Goal: Check status

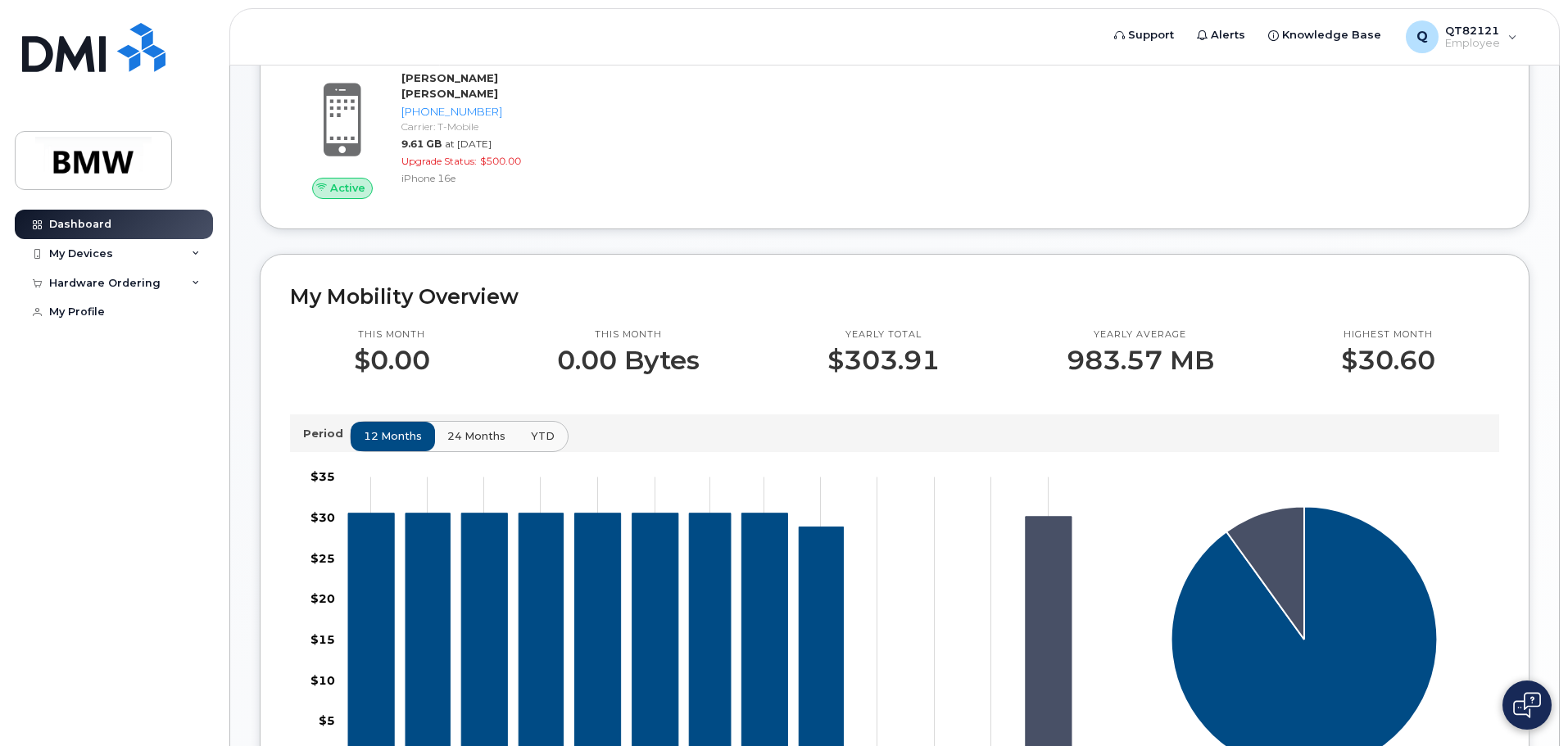
scroll to position [82, 0]
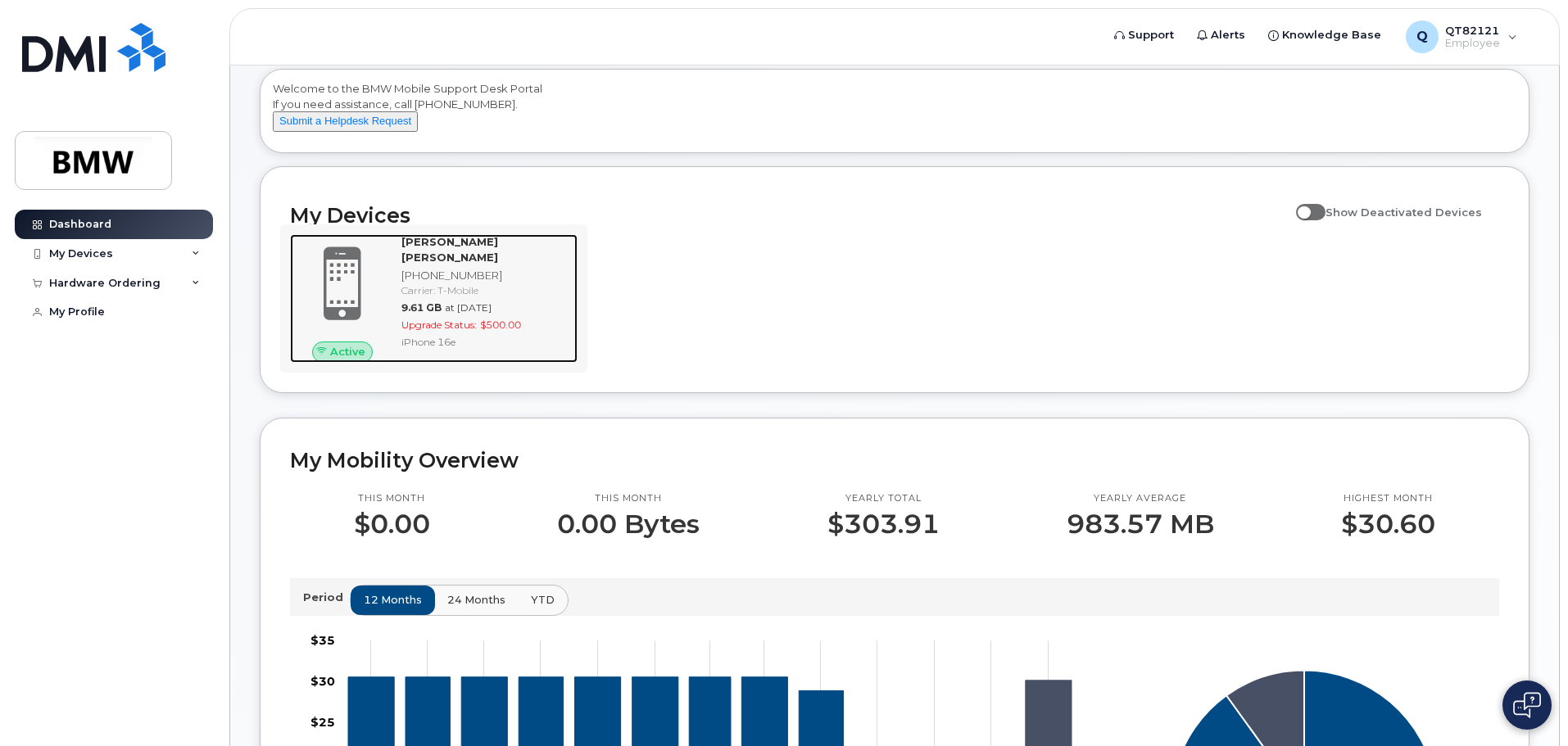
click at [460, 270] on div "[PHONE_NUMBER]" at bounding box center [486, 275] width 169 height 16
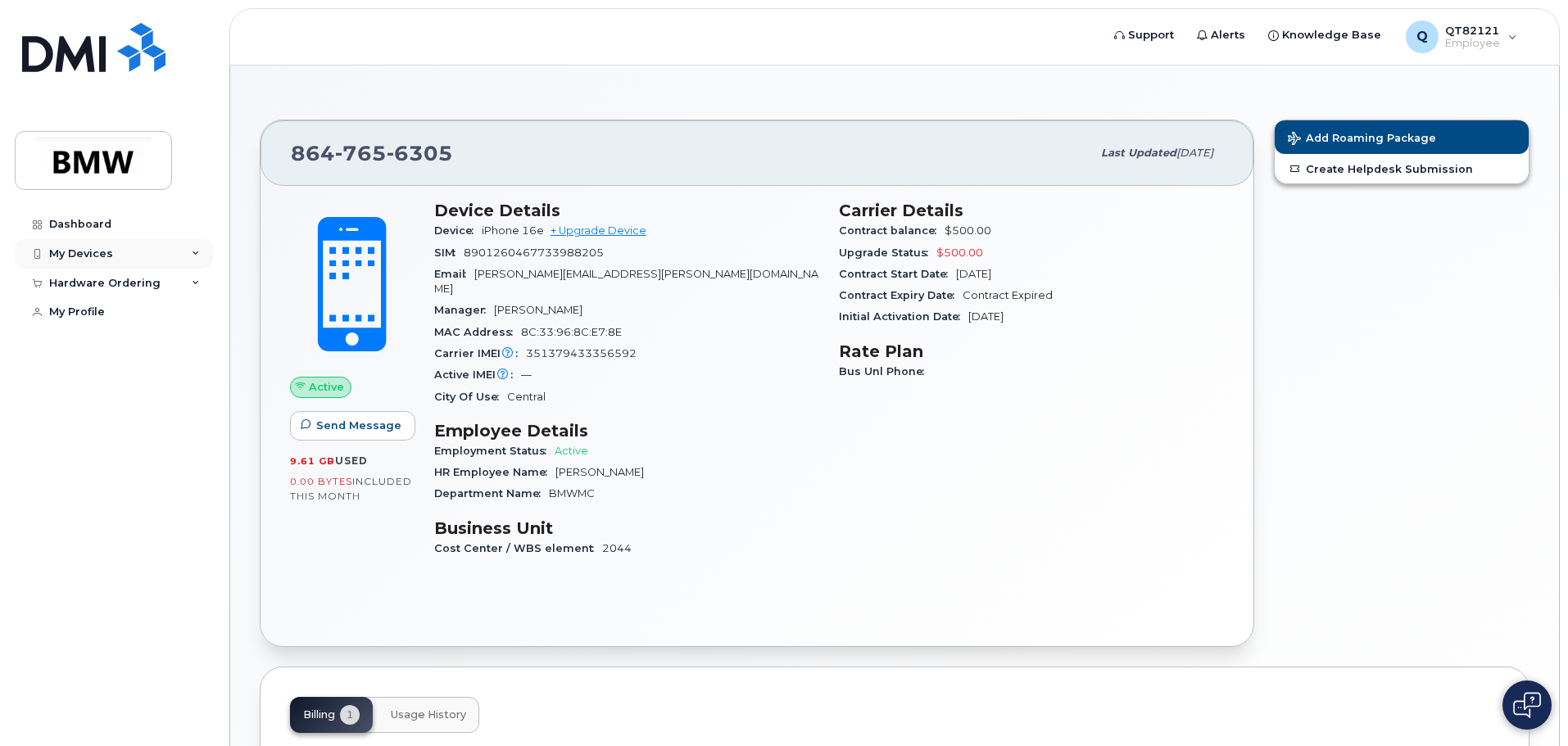
click at [199, 258] on div "My Devices" at bounding box center [114, 254] width 198 height 30
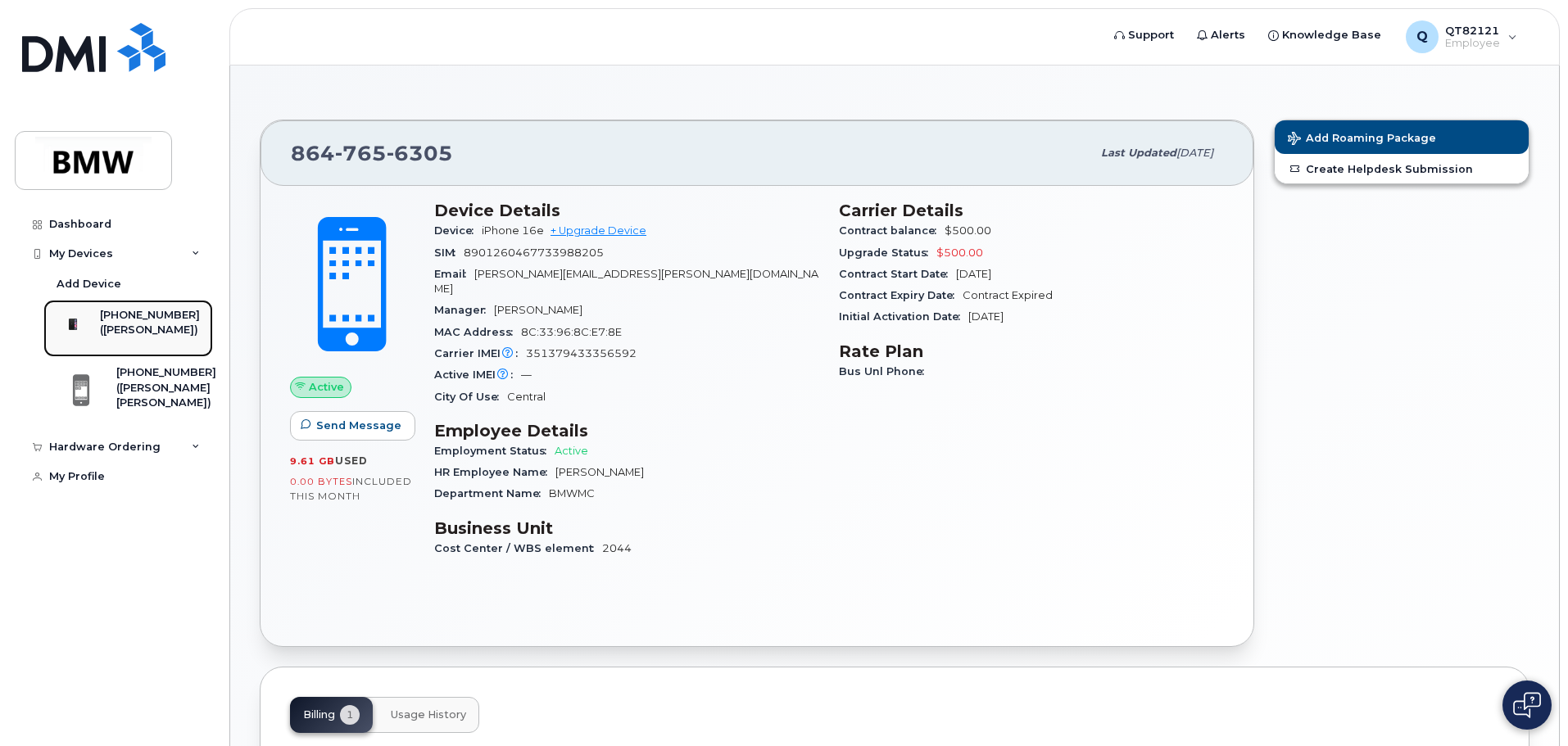
click at [136, 326] on div "([PERSON_NAME])" at bounding box center [149, 330] width 100 height 15
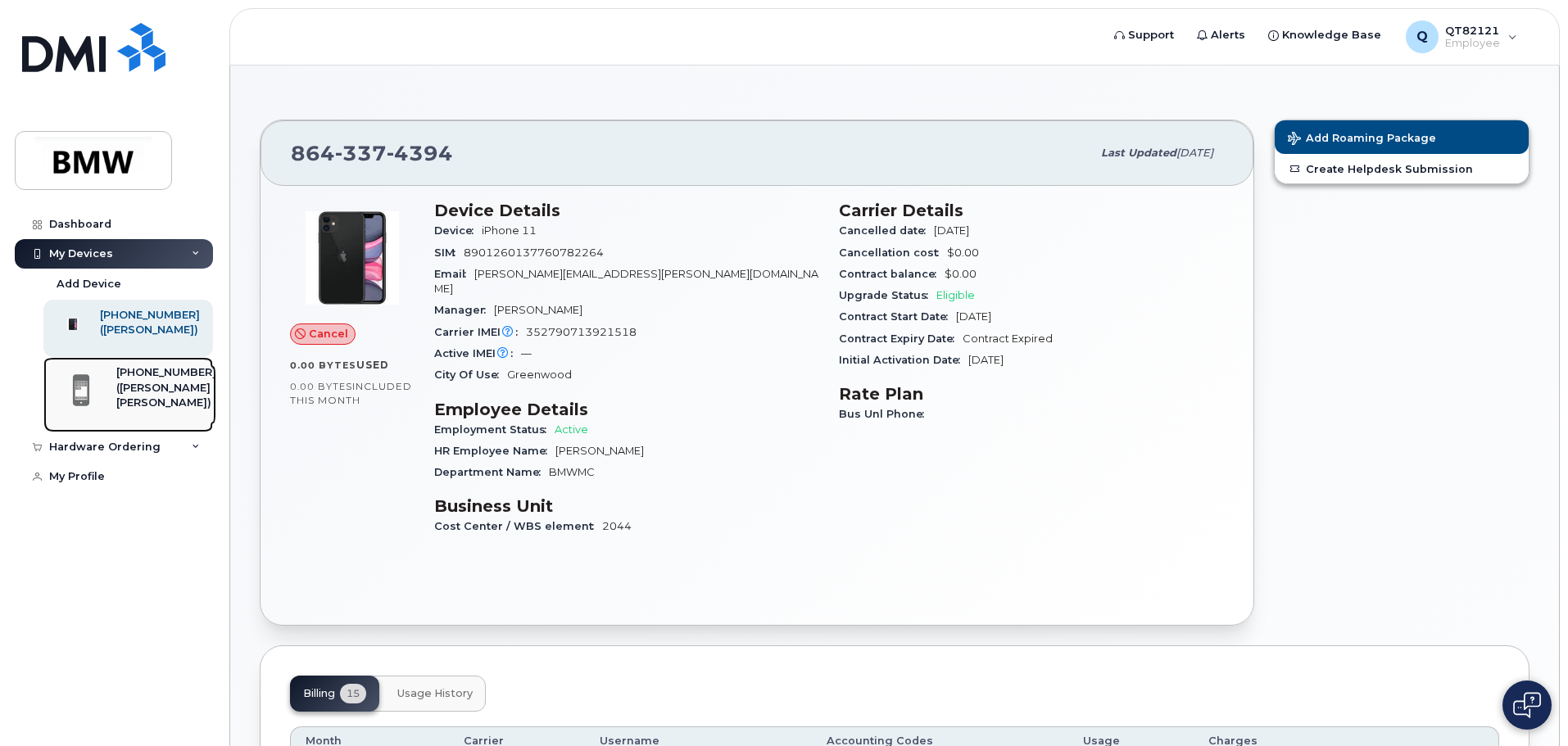
click at [146, 411] on div "([PERSON_NAME] [PERSON_NAME])" at bounding box center [166, 395] width 100 height 31
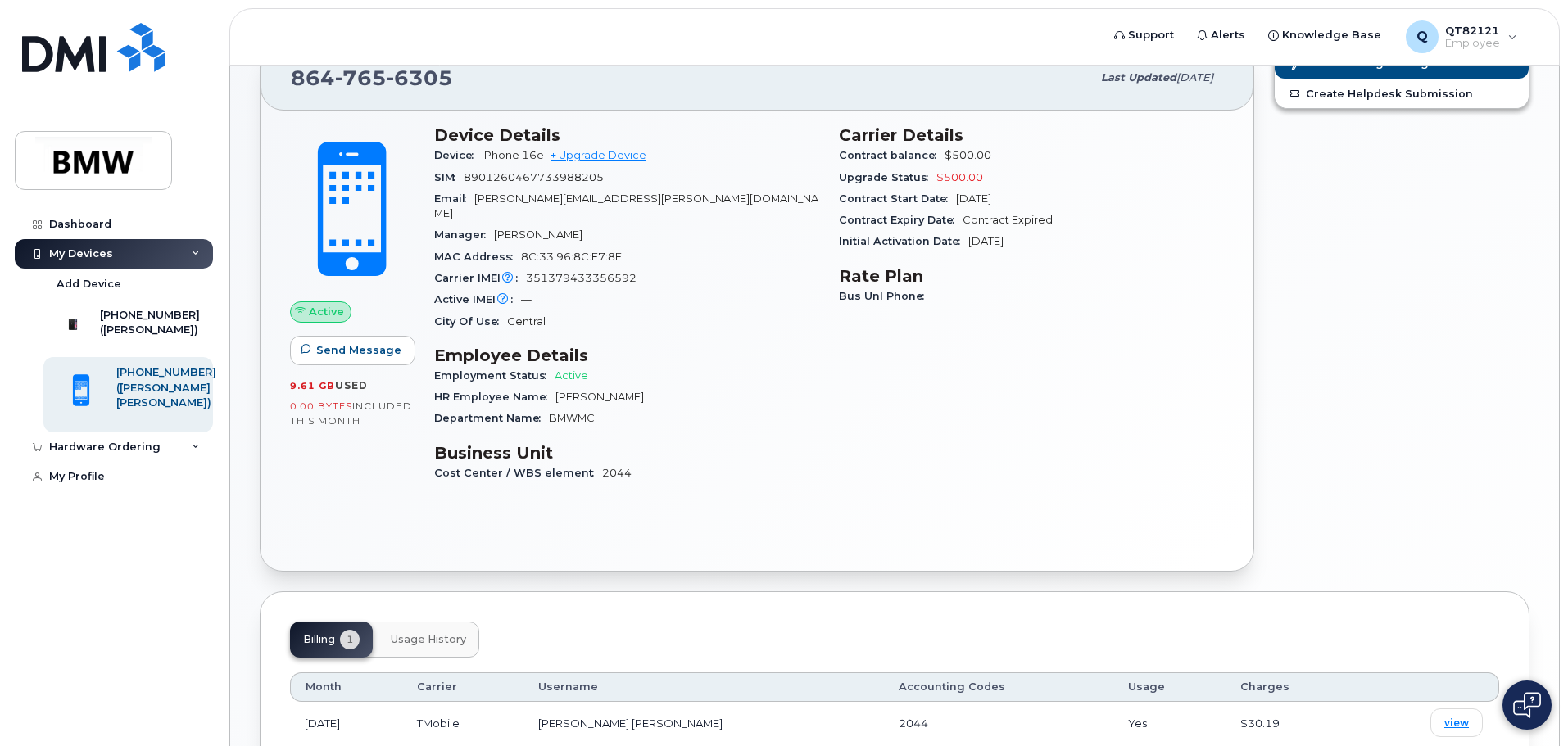
scroll to position [186, 0]
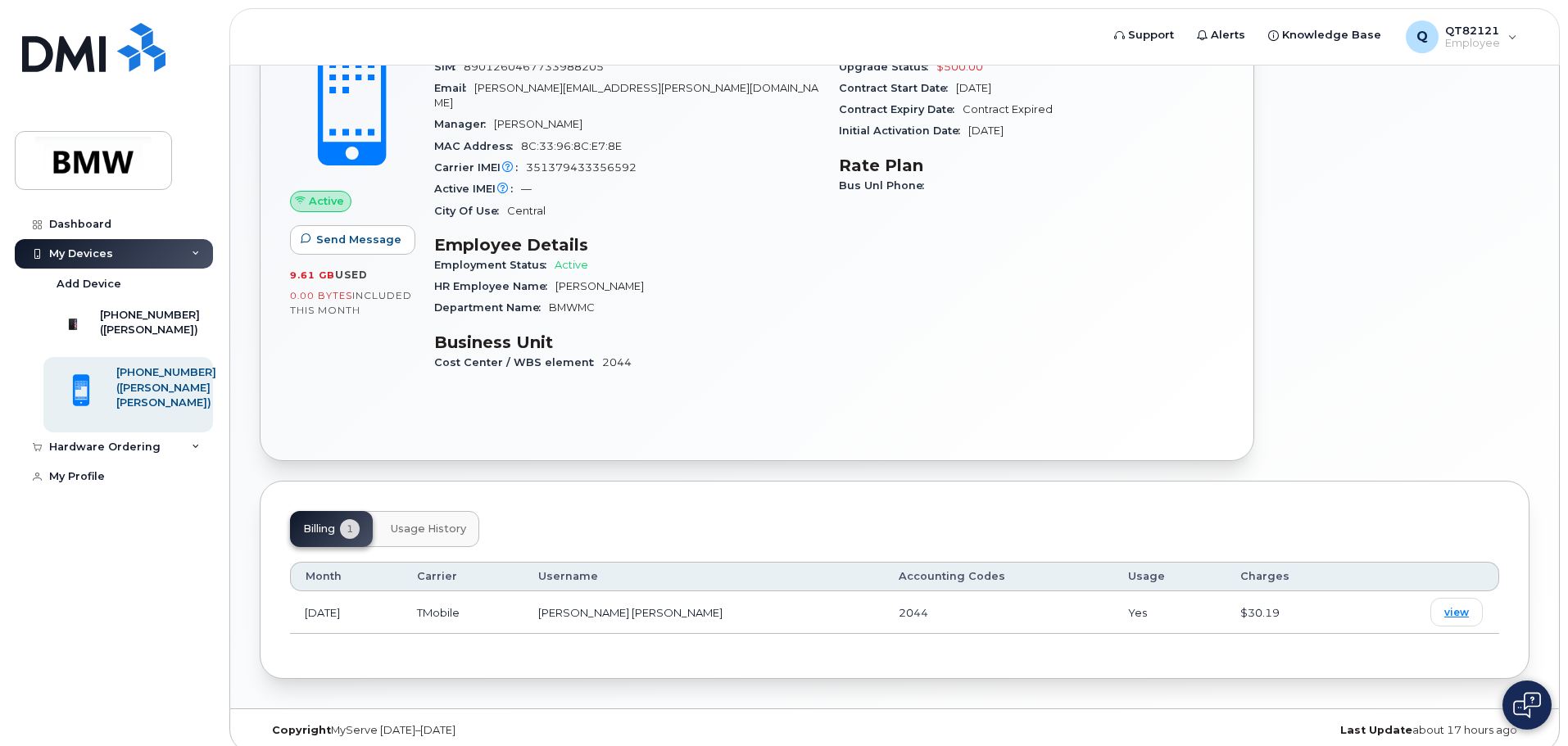
click at [434, 523] on span "Usage History" at bounding box center [428, 529] width 75 height 13
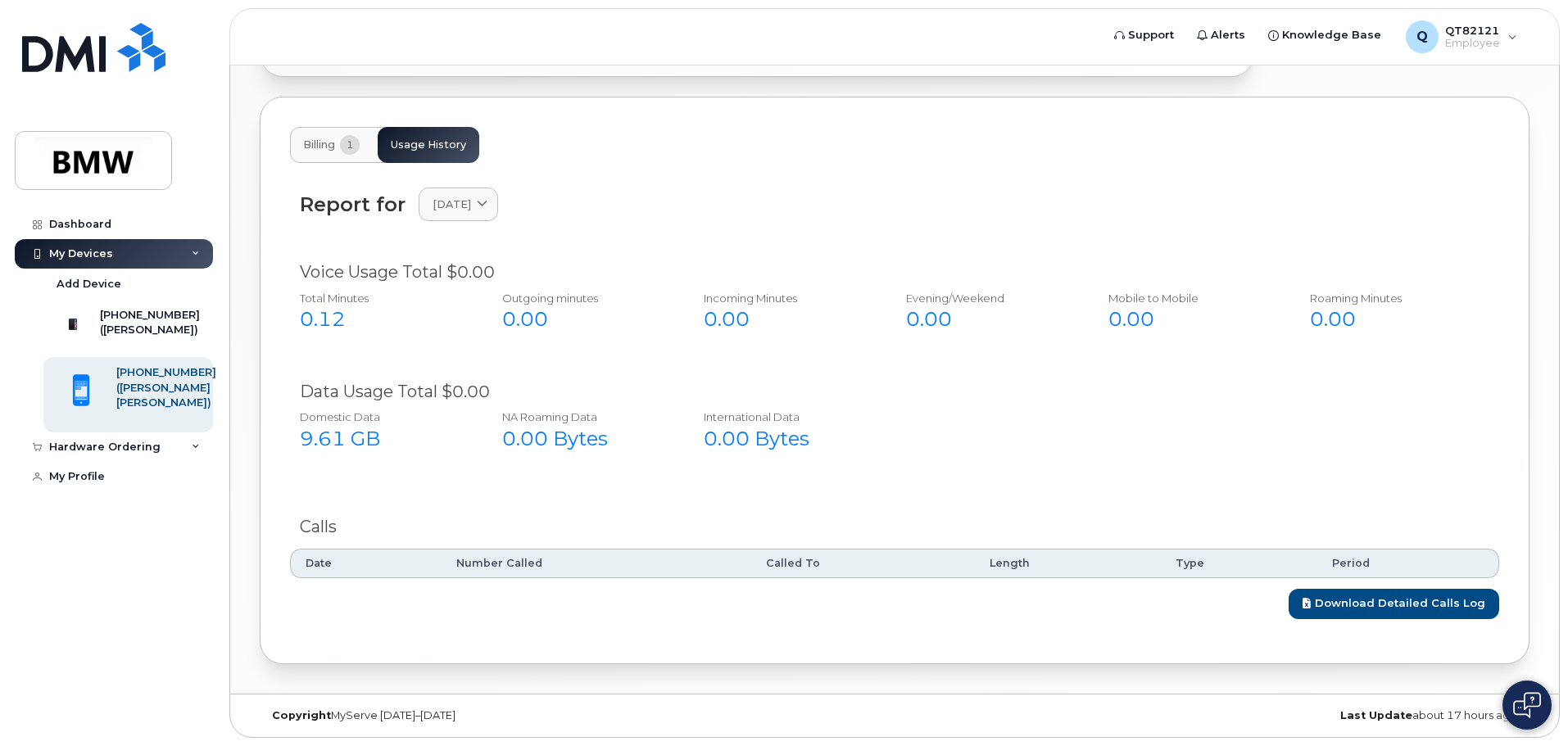
scroll to position [554, 0]
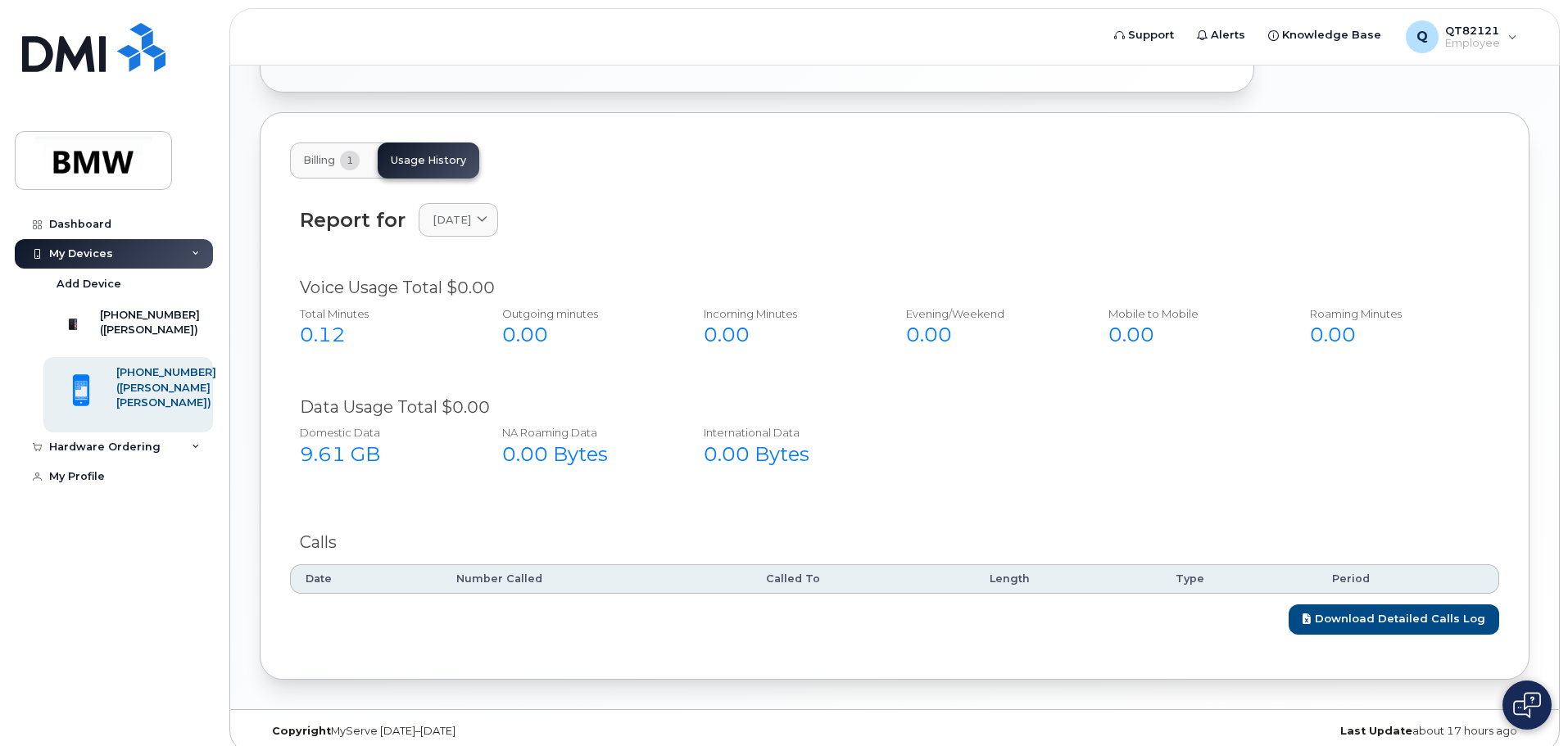
click at [335, 441] on div "9.61 GB" at bounding box center [382, 455] width 167 height 28
click at [517, 193] on div "Report for August 2025 2025 August" at bounding box center [895, 230] width 1210 height 73
click at [488, 215] on icon at bounding box center [481, 220] width 10 height 10
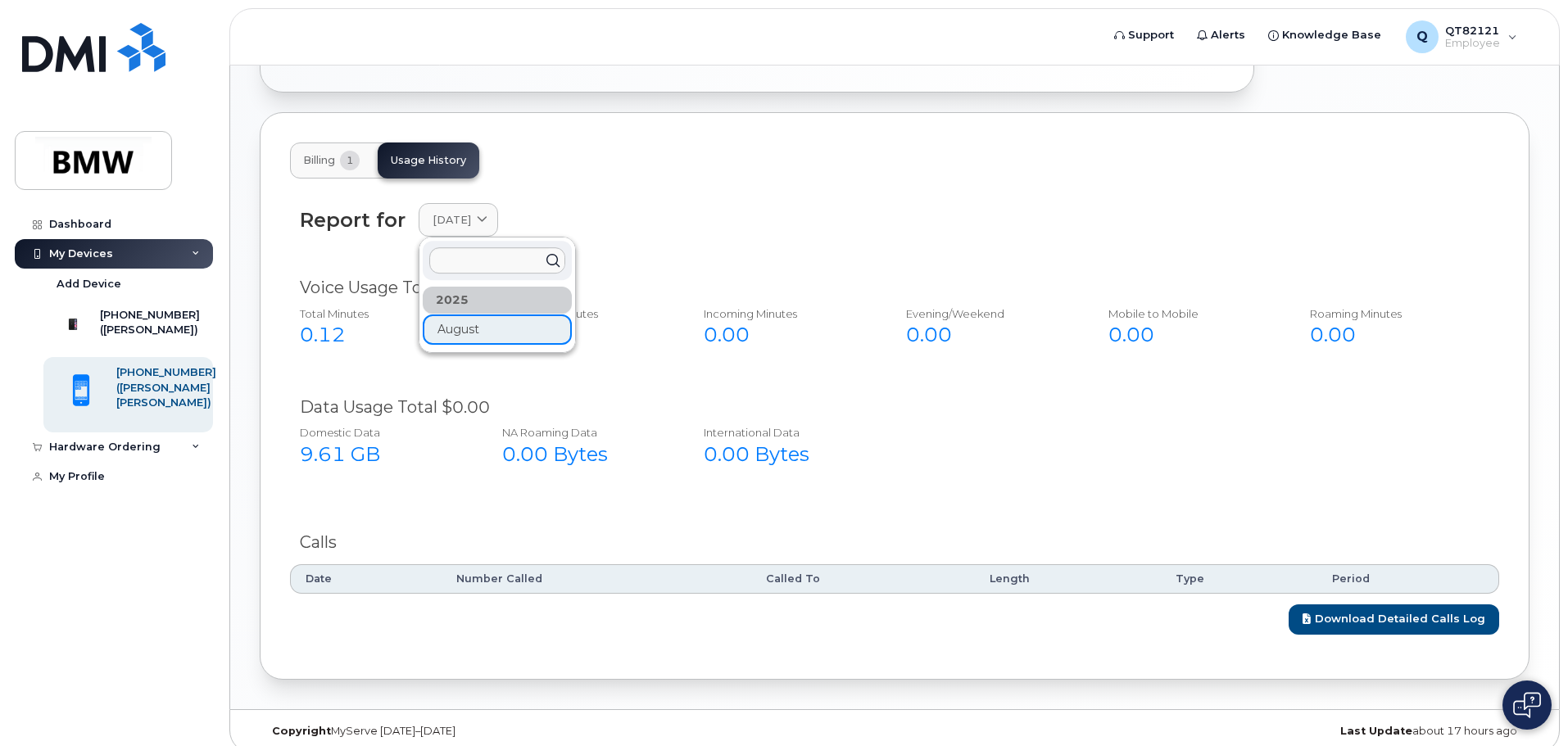
click at [476, 287] on div "2025" at bounding box center [497, 300] width 149 height 27
click at [770, 179] on div "Report for August 2025 2025 August Voice Usage Total $0.00 Total Minutes 0.12 O…" at bounding box center [895, 414] width 1210 height 471
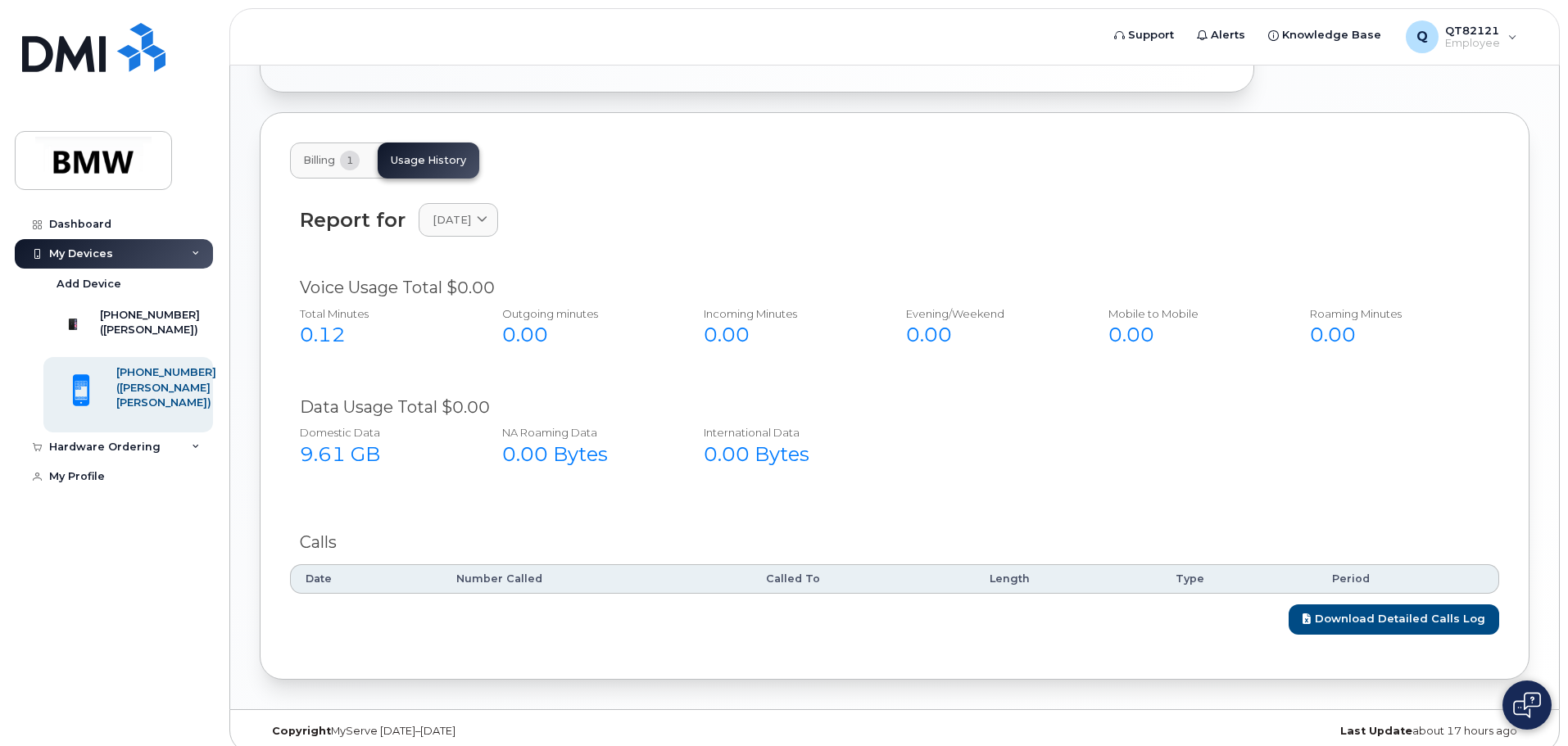
click at [1074, 486] on div "Report for August 2025 2025 August Voice Usage Total $0.00 Total Minutes 0.12 O…" at bounding box center [895, 414] width 1210 height 442
click at [119, 491] on link "My Profile" at bounding box center [114, 477] width 198 height 30
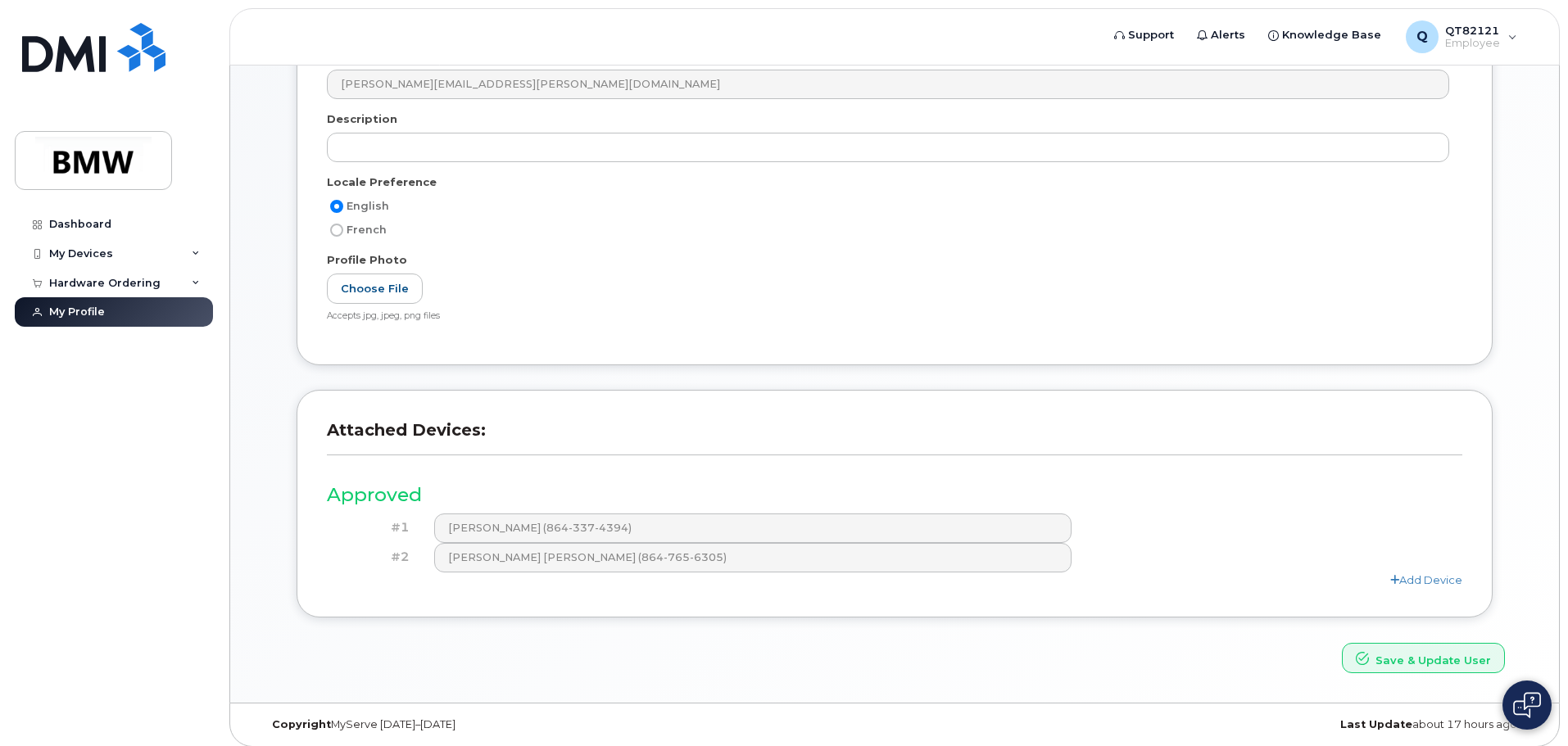
scroll to position [257, 0]
